Goal: Check status: Check status

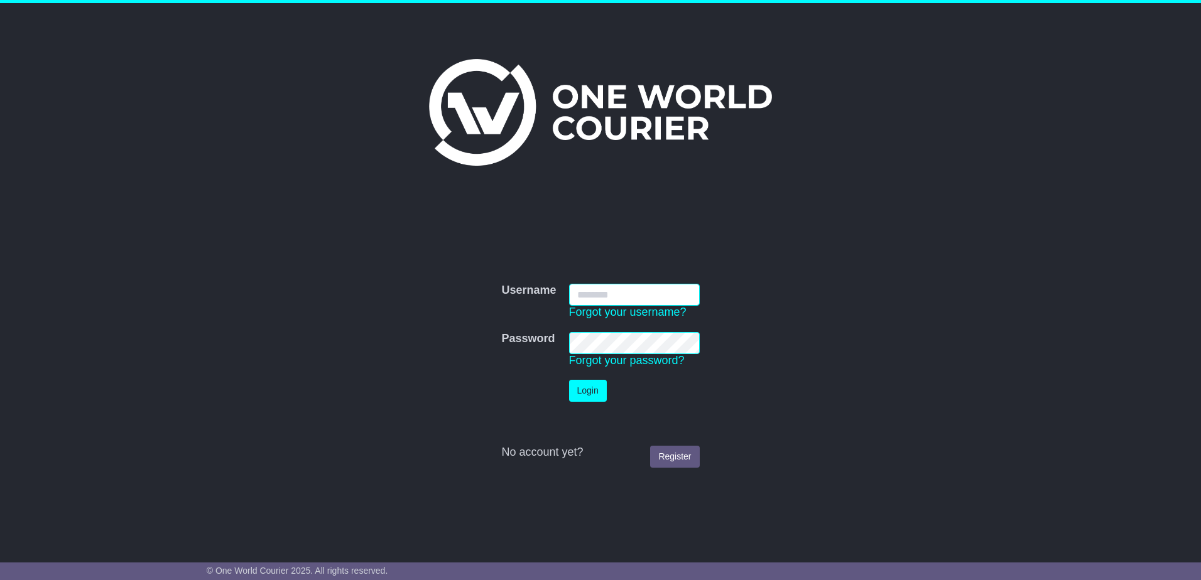
click at [606, 290] on input "Username" at bounding box center [634, 295] width 131 height 22
type input "**********"
click at [594, 386] on button "Login" at bounding box center [588, 391] width 38 height 22
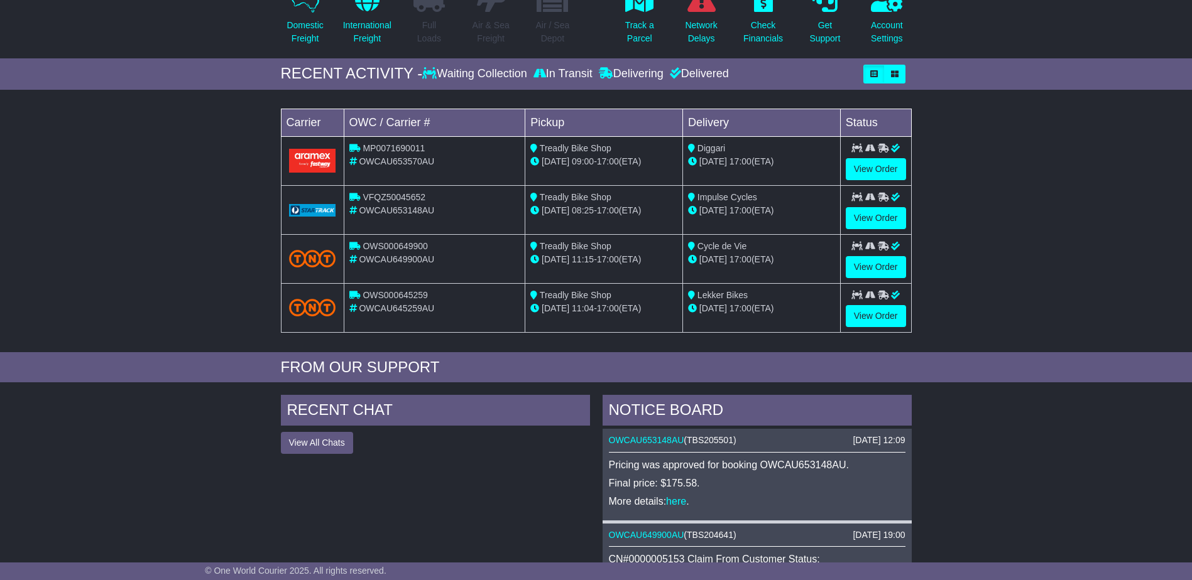
scroll to position [143, 0]
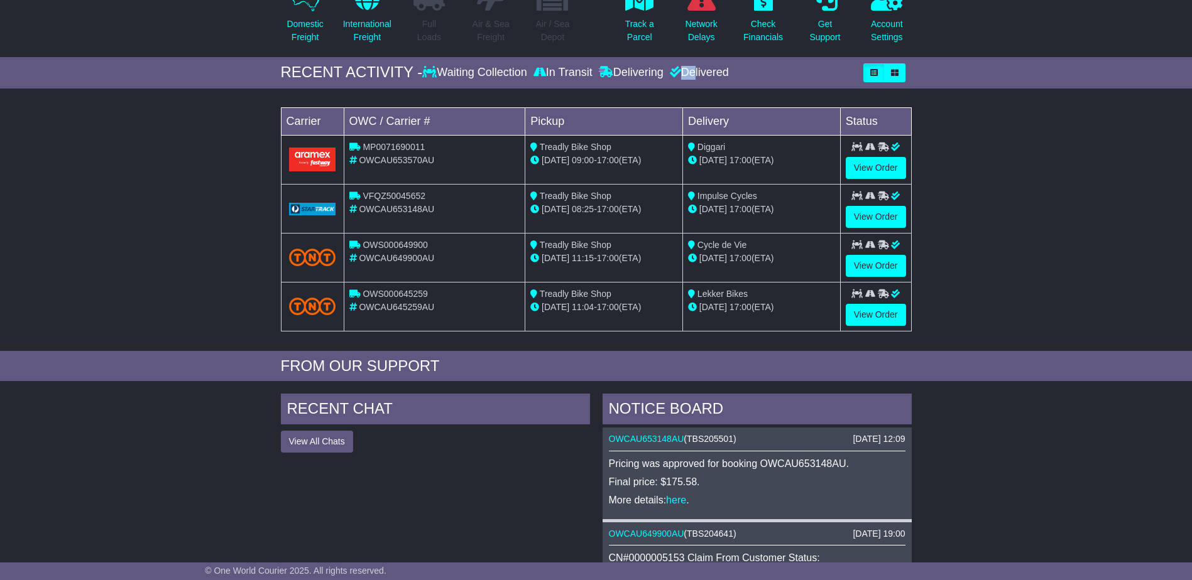
drag, startPoint x: 691, startPoint y: 72, endPoint x: 672, endPoint y: 70, distance: 18.9
click at [672, 70] on div "Delivered" at bounding box center [697, 73] width 62 height 14
copy div "D"
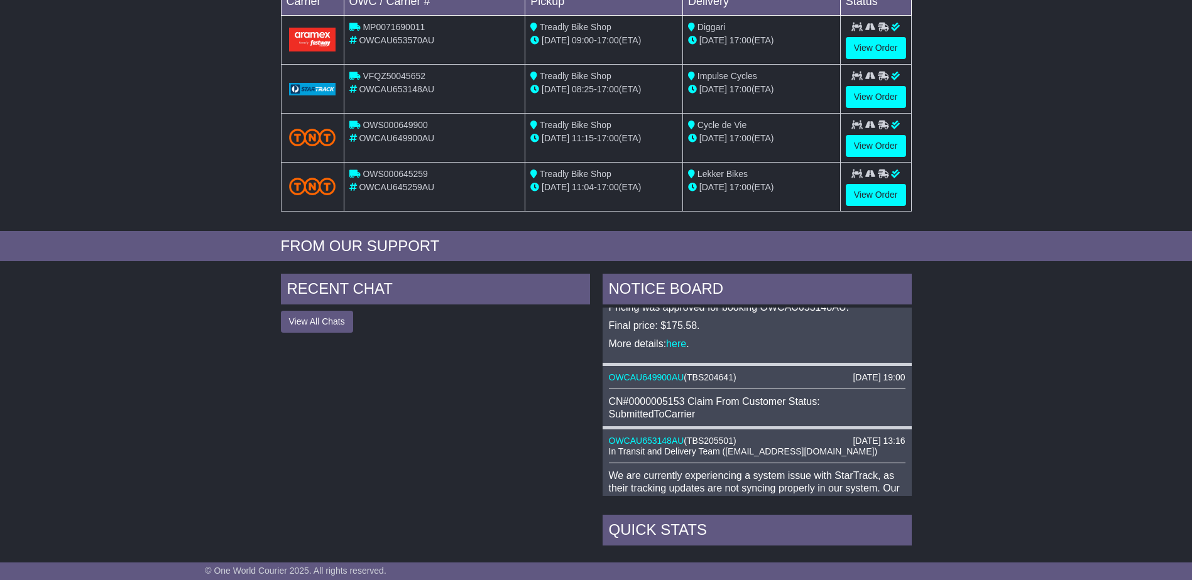
scroll to position [36, 0]
click at [659, 378] on link "OWCAU649900AU" at bounding box center [646, 378] width 75 height 10
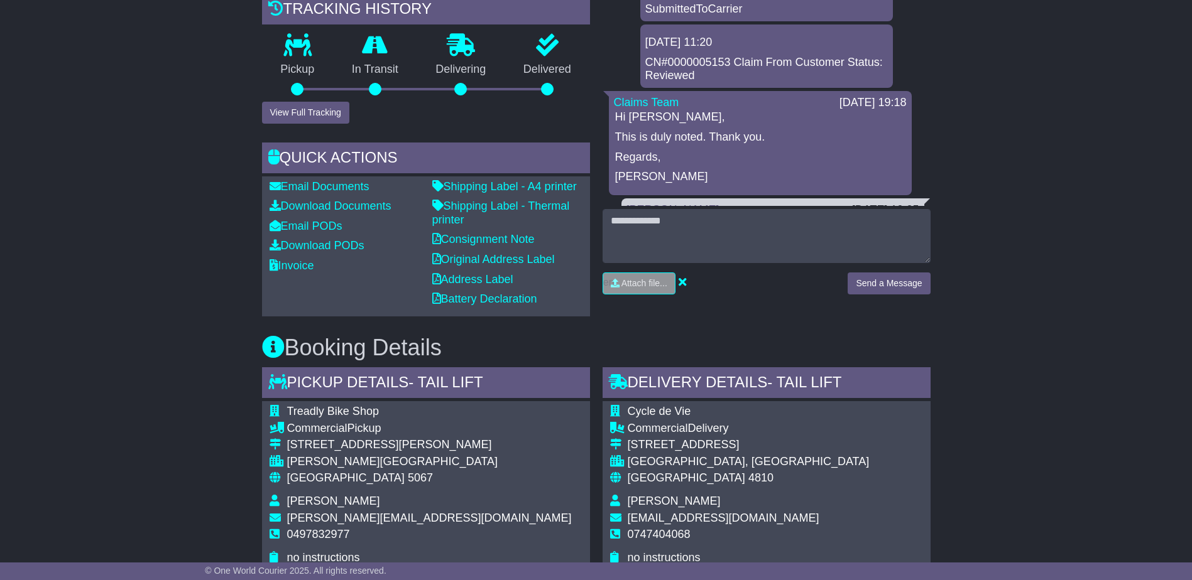
scroll to position [381, 0]
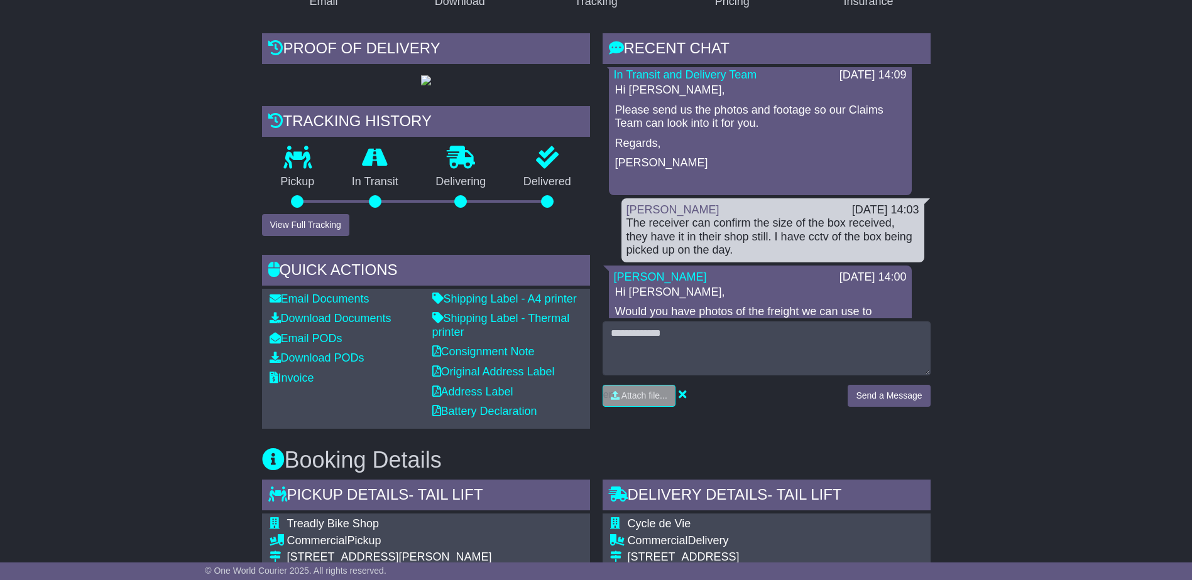
scroll to position [1175, 0]
